Goal: Entertainment & Leisure: Consume media (video, audio)

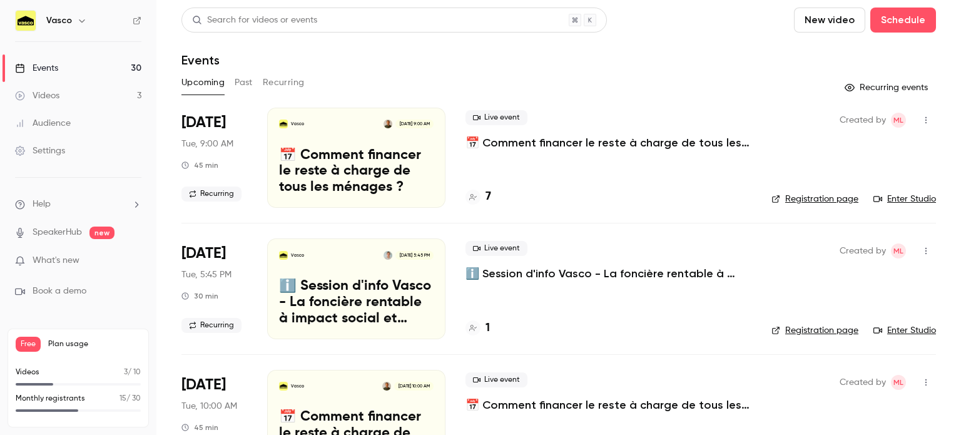
click at [814, 26] on button "New video" at bounding box center [829, 20] width 71 height 25
click at [823, 53] on div "Record" at bounding box center [866, 54] width 95 height 13
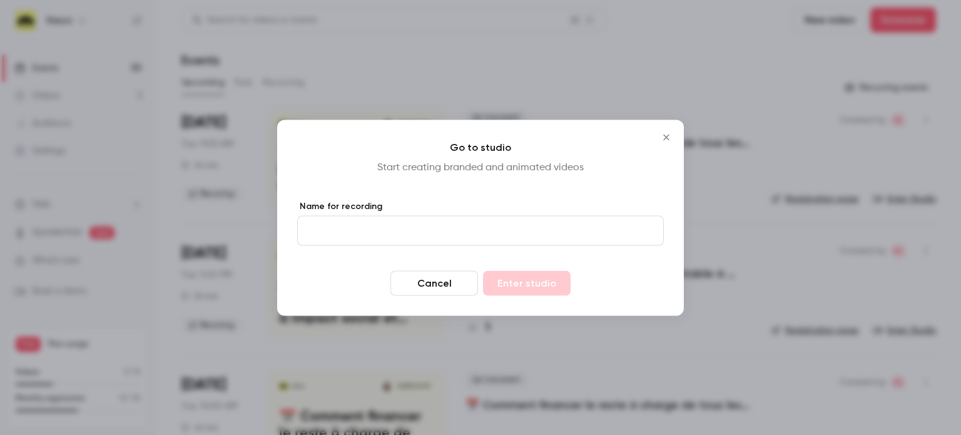
click at [466, 230] on input "Name for recording" at bounding box center [480, 230] width 367 height 30
type input "**********"
click at [483, 270] on button "Enter studio" at bounding box center [527, 282] width 88 height 25
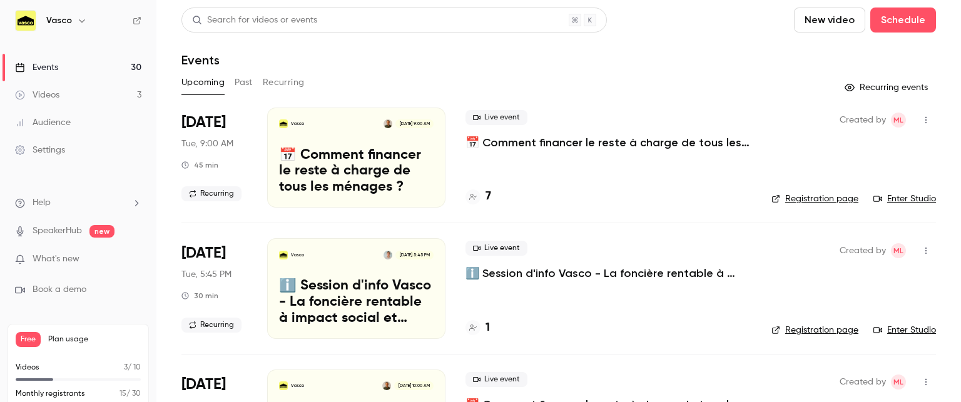
click at [108, 103] on link "Videos 3" at bounding box center [78, 95] width 156 height 28
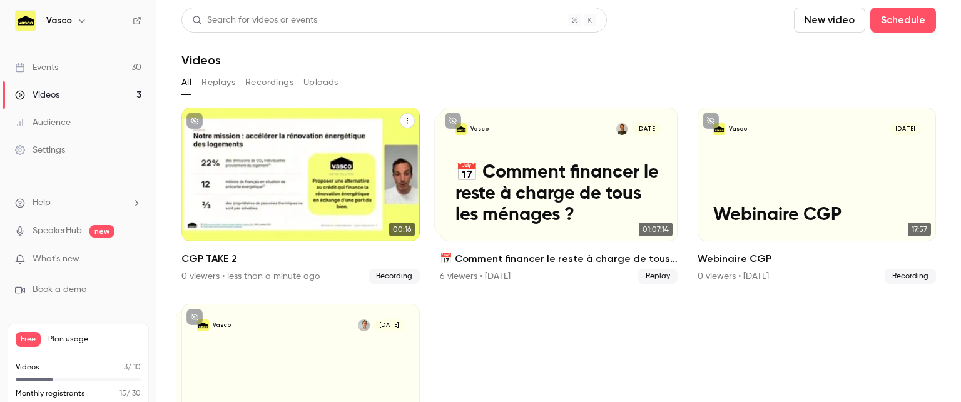
click at [329, 182] on div "Vasco [DATE] CGP TAKE 2" at bounding box center [301, 175] width 238 height 134
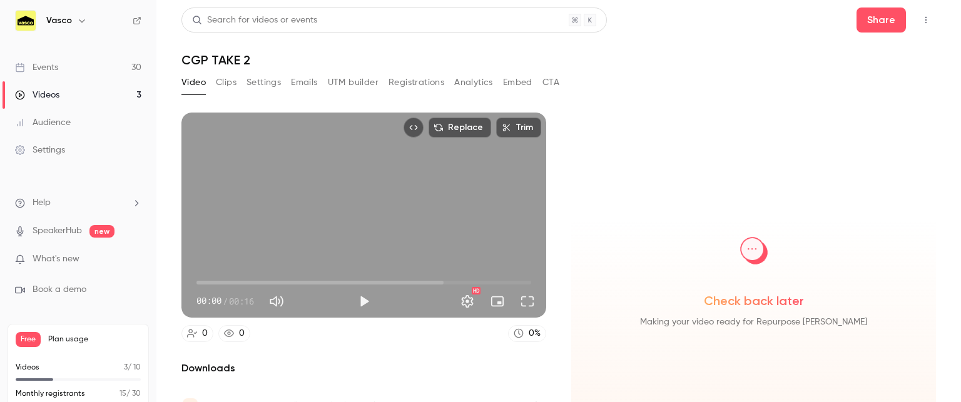
click at [356, 295] on button "Play" at bounding box center [364, 301] width 25 height 25
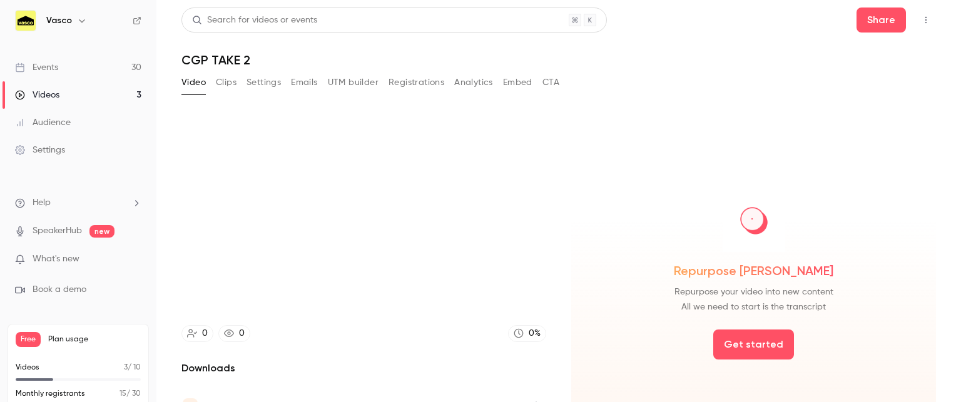
type input "***"
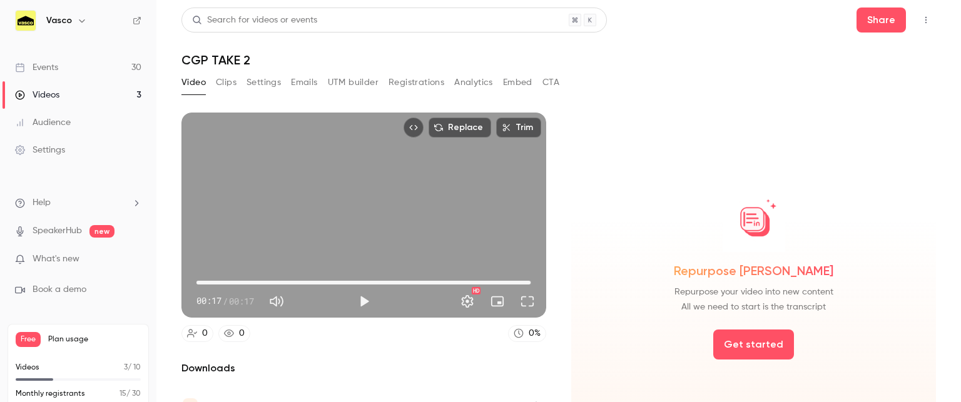
click at [270, 275] on span "00:17" at bounding box center [364, 283] width 335 height 20
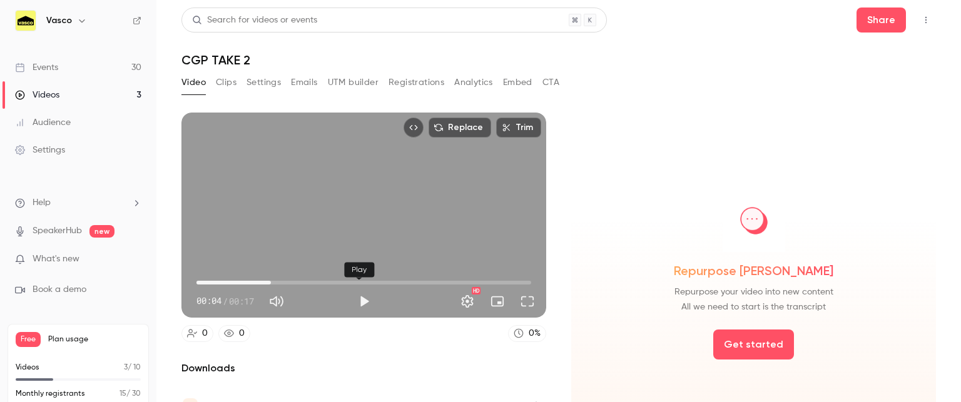
click at [363, 289] on button "Play" at bounding box center [364, 301] width 25 height 25
click at [459, 290] on button "Settings" at bounding box center [467, 301] width 25 height 25
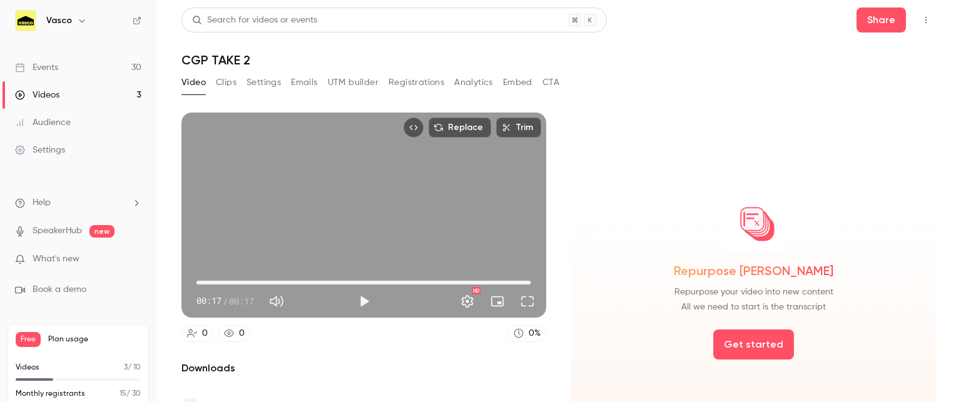
type input "****"
click at [59, 90] on div "Videos" at bounding box center [37, 95] width 44 height 13
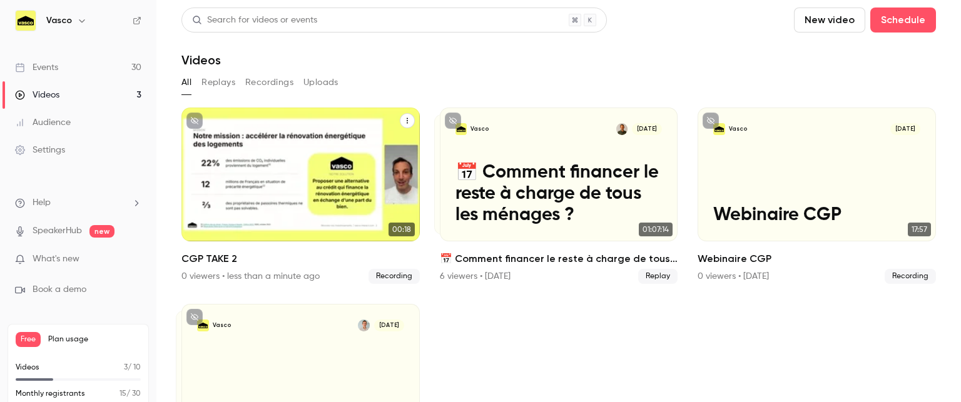
click at [330, 172] on div "Vasco [DATE] CGP TAKE 2" at bounding box center [301, 175] width 238 height 134
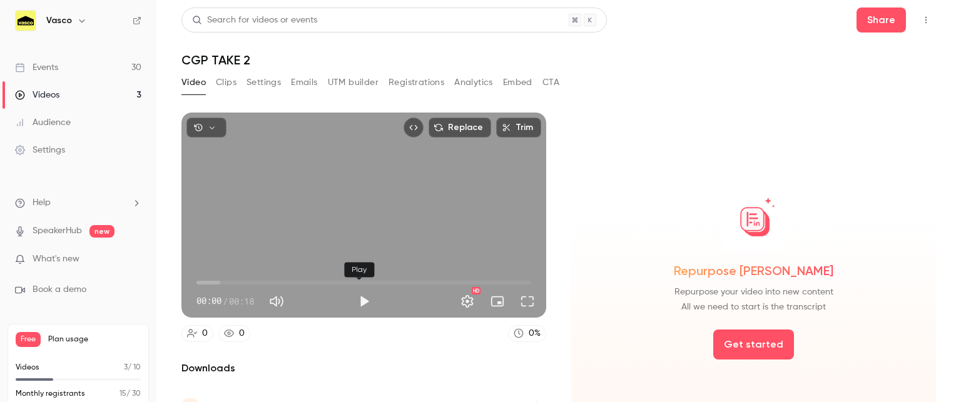
click at [355, 303] on button "Play" at bounding box center [364, 301] width 25 height 25
type input "***"
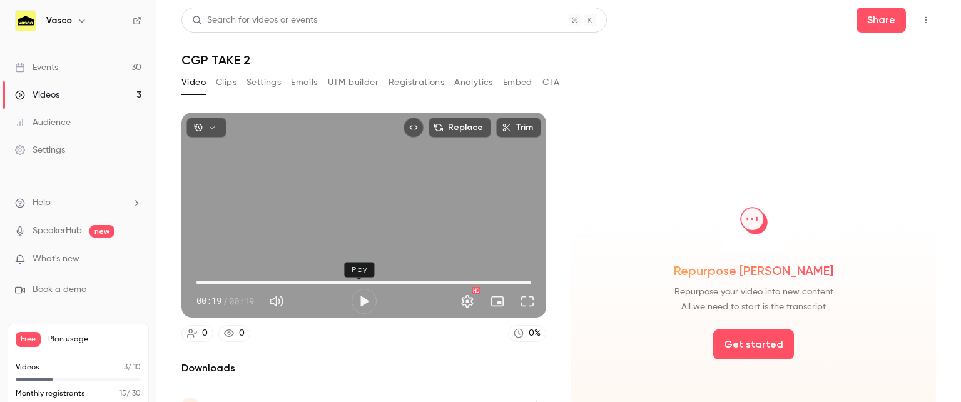
click at [354, 292] on button "Play" at bounding box center [364, 301] width 25 height 25
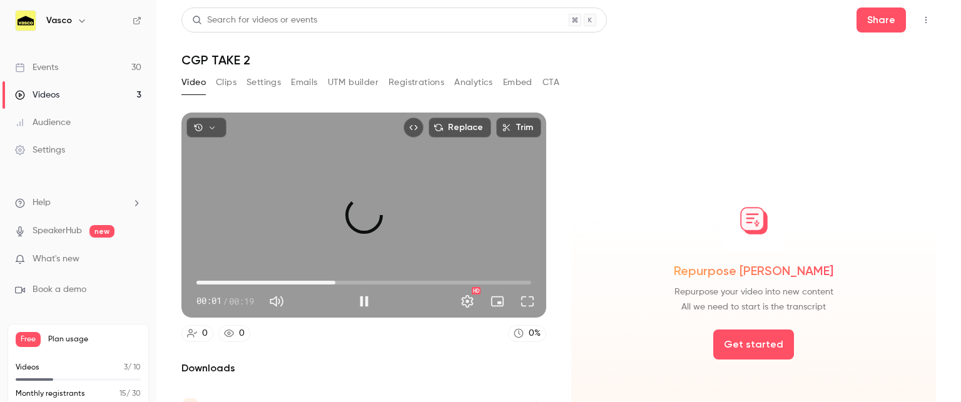
click at [331, 276] on span "00:08" at bounding box center [364, 283] width 335 height 20
click at [357, 294] on button "Pause" at bounding box center [364, 301] width 25 height 25
type input "****"
click at [93, 120] on link "Audience" at bounding box center [78, 123] width 156 height 28
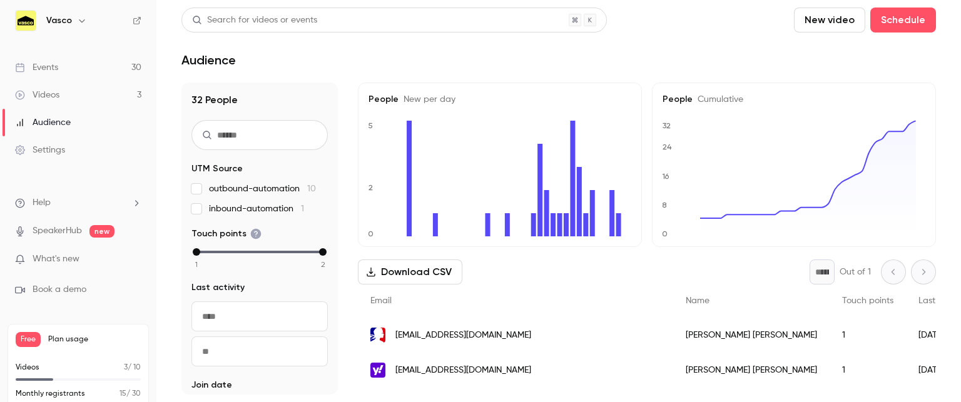
click at [76, 92] on link "Videos 3" at bounding box center [78, 95] width 156 height 28
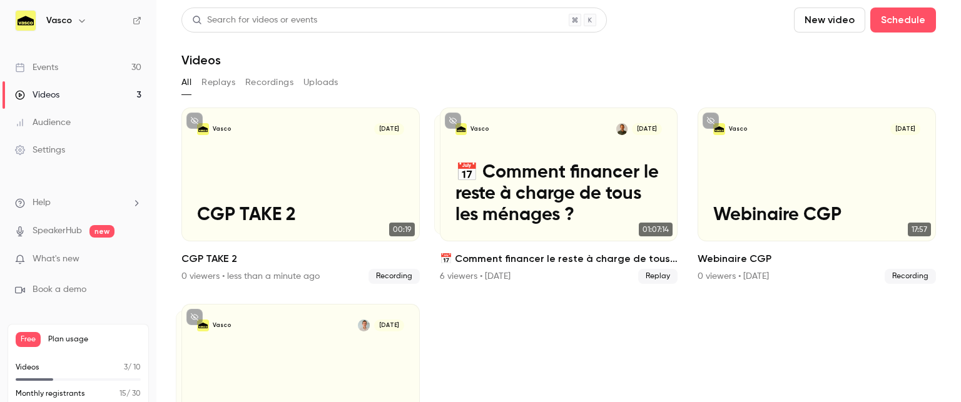
click at [83, 68] on link "Events 30" at bounding box center [78, 68] width 156 height 28
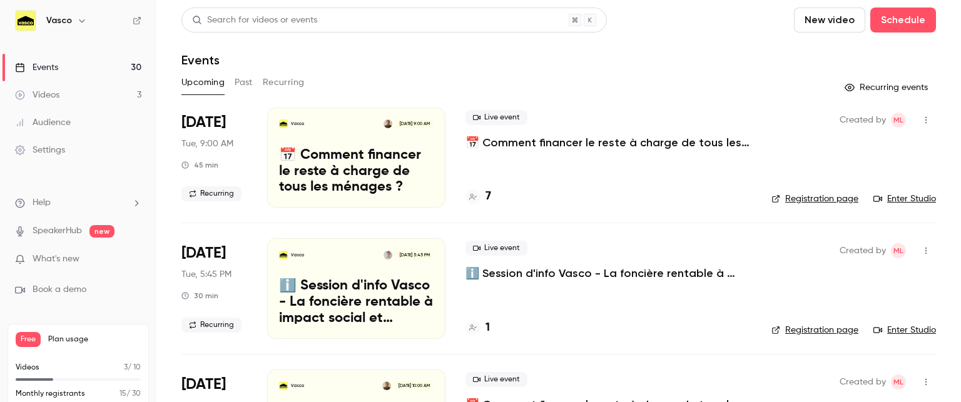
click at [87, 92] on link "Videos 3" at bounding box center [78, 95] width 156 height 28
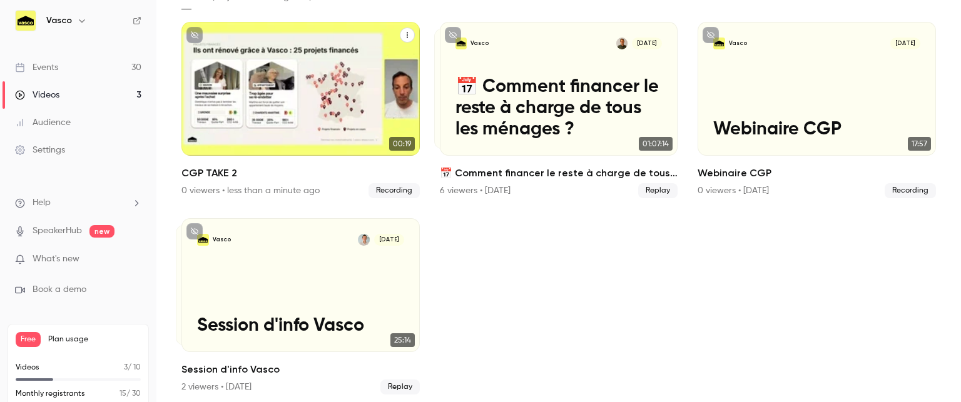
click at [265, 79] on div "Vasco [DATE] CGP TAKE 2" at bounding box center [301, 89] width 238 height 134
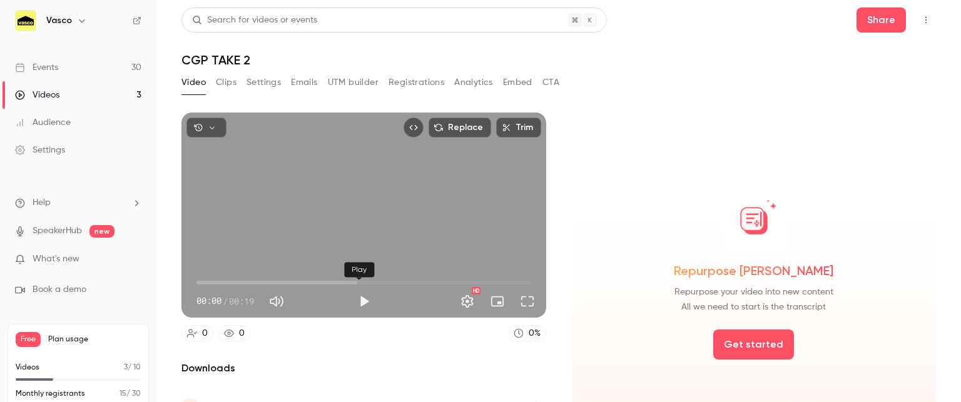
click at [363, 290] on button "Play" at bounding box center [364, 301] width 25 height 25
click at [362, 290] on button "Pause" at bounding box center [364, 301] width 25 height 25
type input "***"
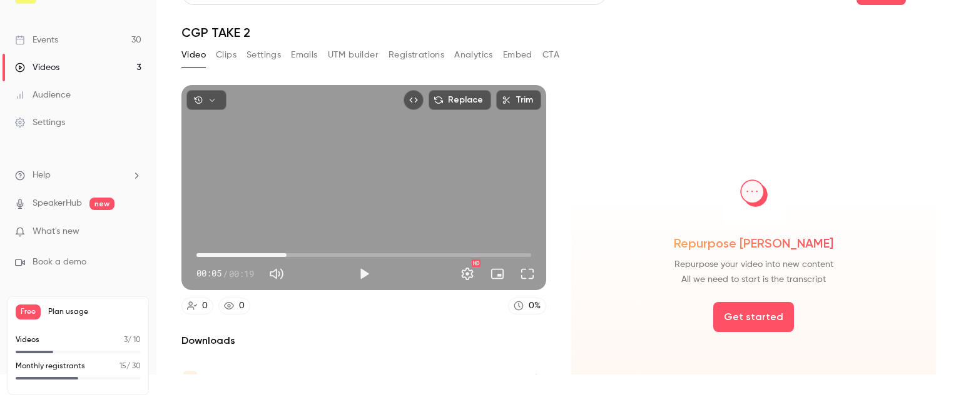
click at [71, 91] on link "Audience" at bounding box center [78, 95] width 156 height 28
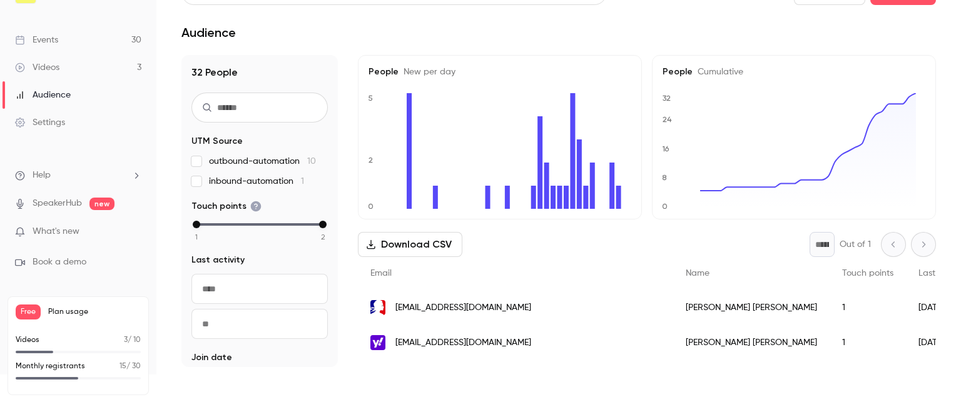
click at [88, 63] on link "Videos 3" at bounding box center [78, 68] width 156 height 28
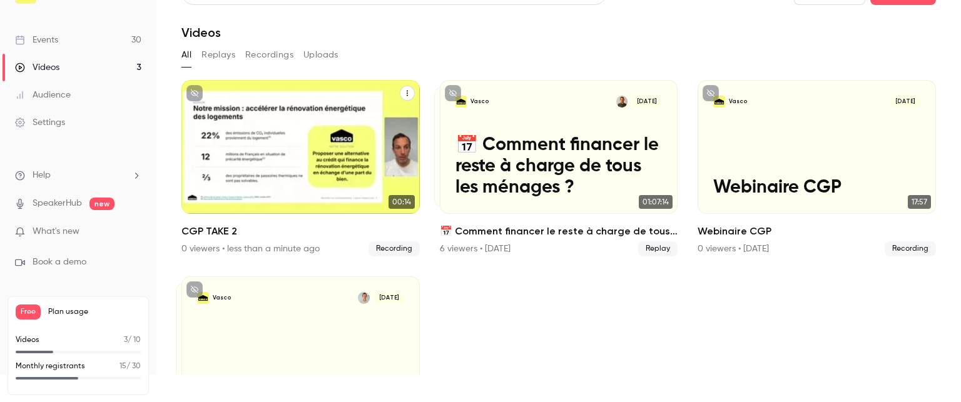
click at [235, 180] on p "CGP TAKE 2" at bounding box center [300, 188] width 207 height 21
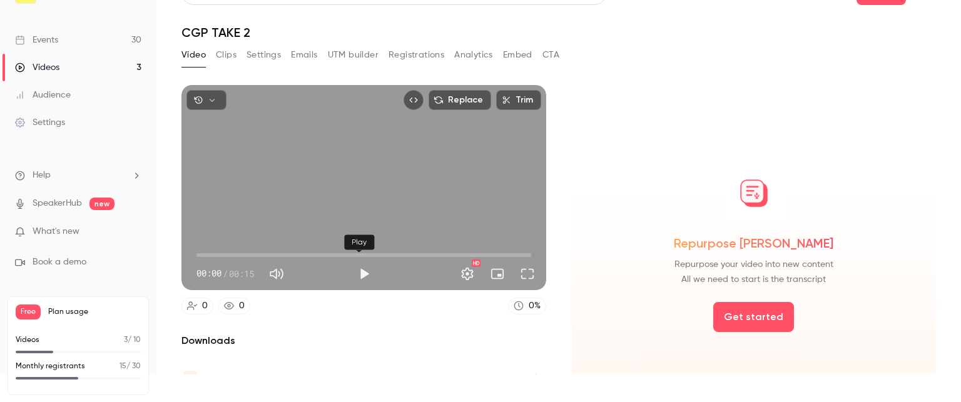
click at [362, 264] on button "Play" at bounding box center [364, 274] width 25 height 25
type input "*"
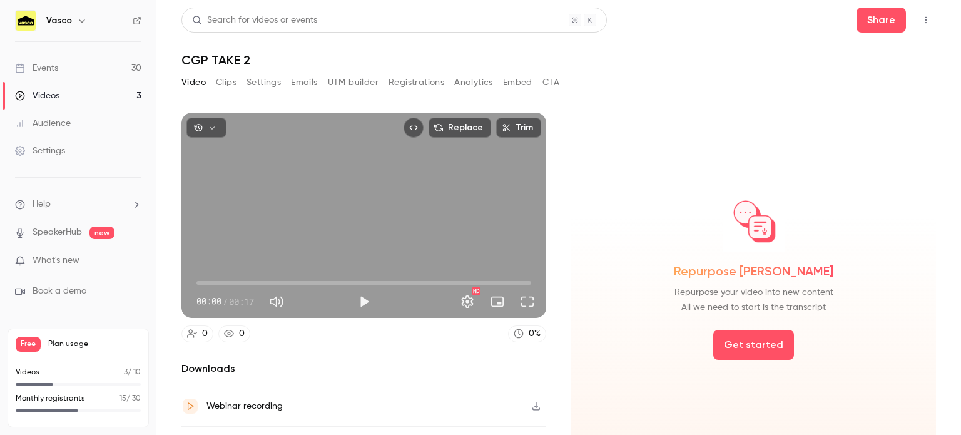
click at [69, 100] on link "Videos 3" at bounding box center [78, 96] width 156 height 28
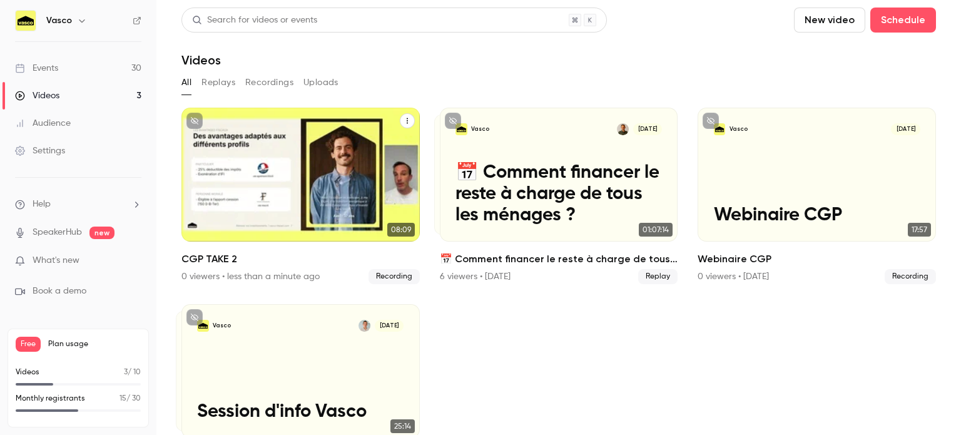
click at [318, 177] on div "Vasco [DATE] CGP TAKE 2" at bounding box center [301, 175] width 238 height 134
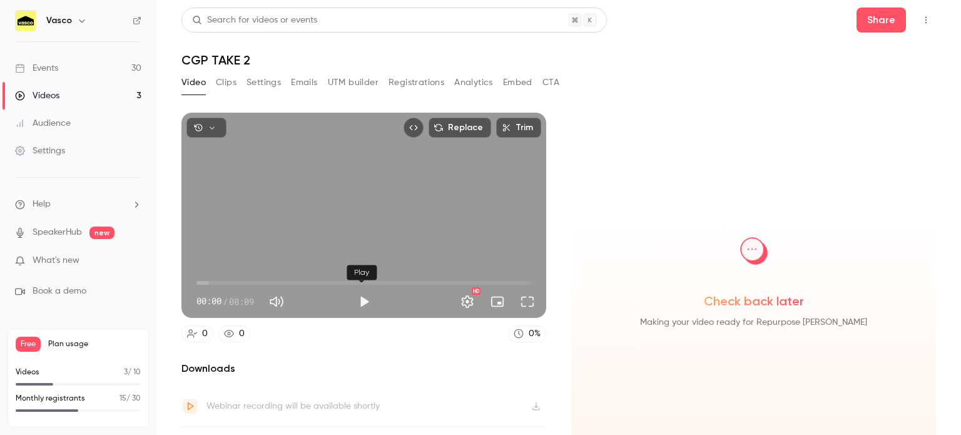
click at [361, 292] on button "Play" at bounding box center [364, 301] width 25 height 25
click at [524, 302] on button "Full screen" at bounding box center [527, 301] width 25 height 25
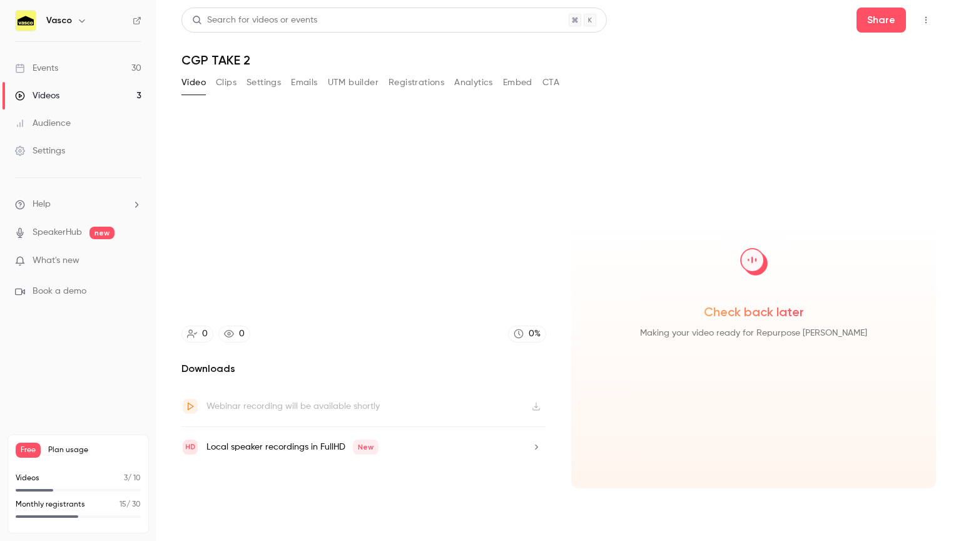
type input "***"
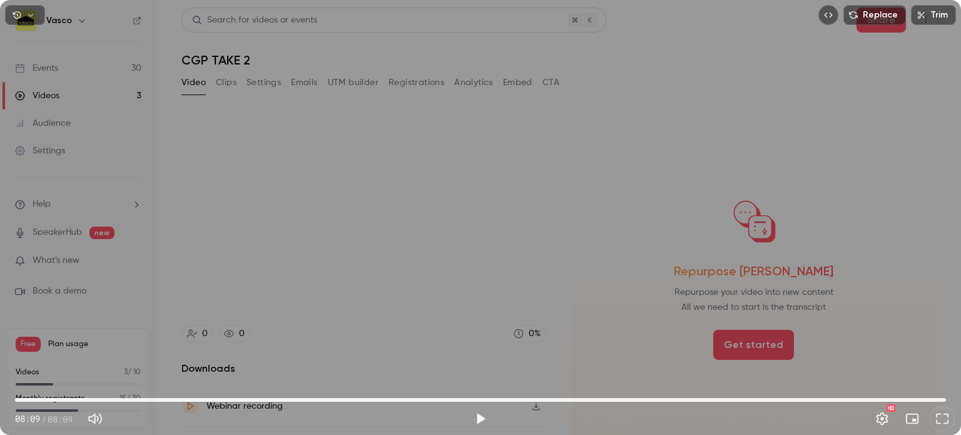
type input "*****"
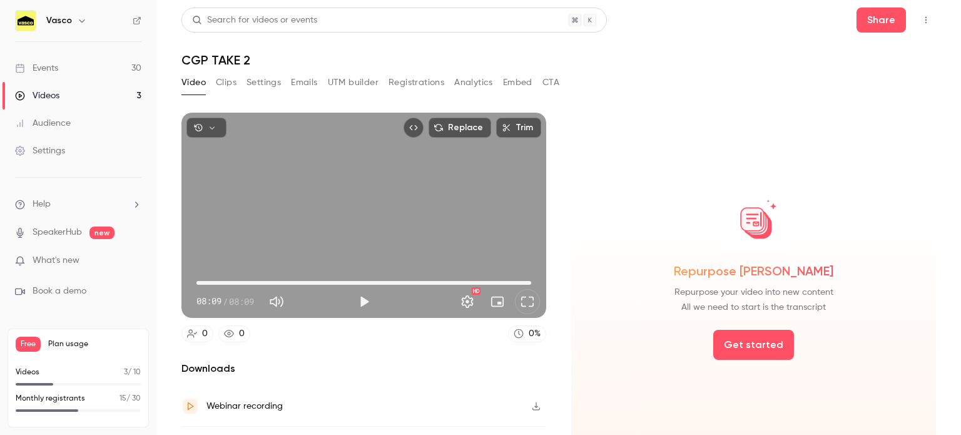
click at [43, 67] on div "Events" at bounding box center [36, 68] width 43 height 13
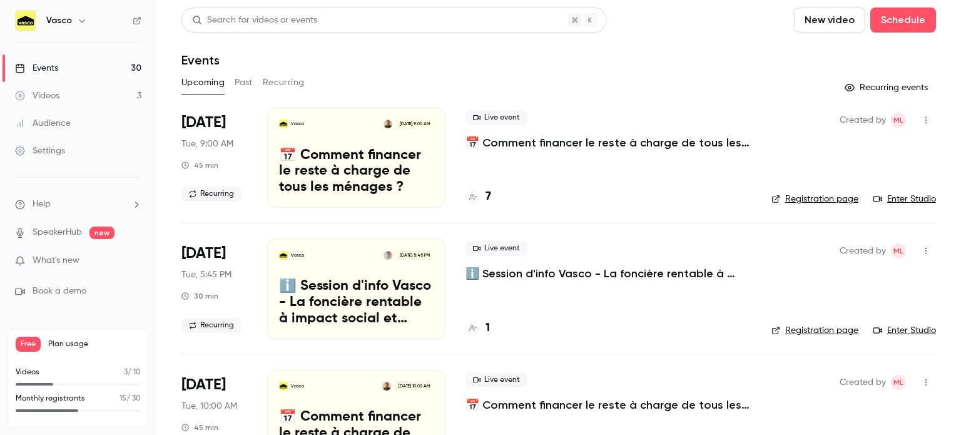
click at [824, 9] on button "New video" at bounding box center [829, 20] width 71 height 25
click at [825, 58] on div "Record" at bounding box center [866, 54] width 95 height 13
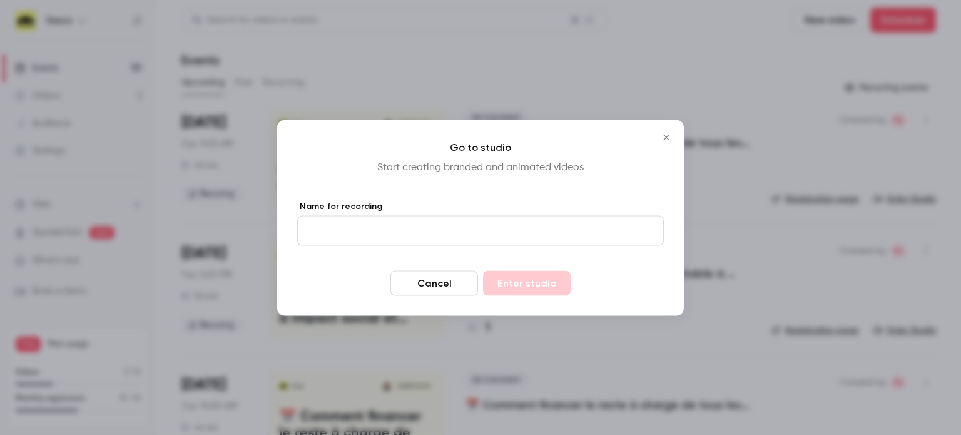
click at [586, 228] on input "Name for recording" at bounding box center [480, 230] width 367 height 30
type input "**********"
click at [509, 287] on button "Enter studio" at bounding box center [527, 282] width 88 height 25
